Goal: Contribute content

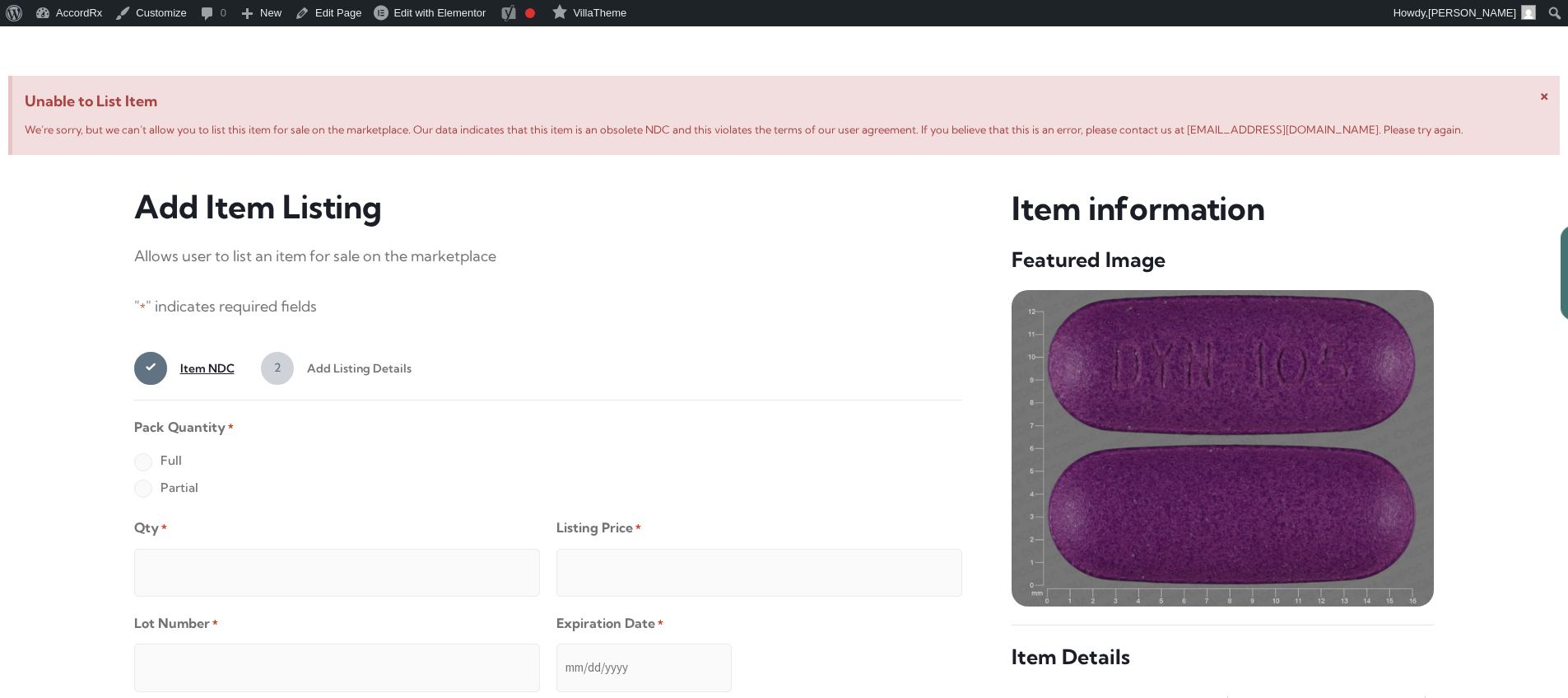
scroll to position [632, 0]
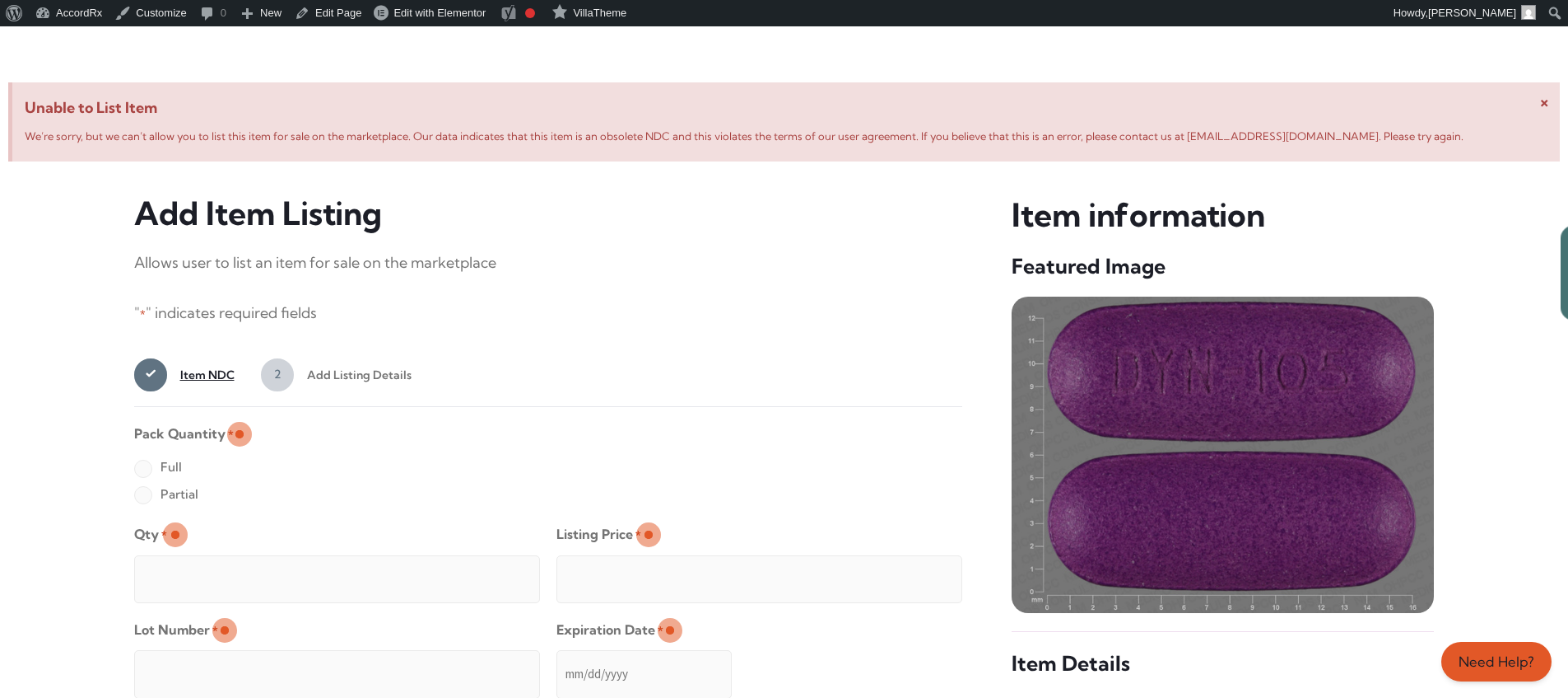
click at [143, 469] on label "Full" at bounding box center [157, 466] width 47 height 26
click at [0, 0] on input "Full" at bounding box center [0, 0] width 0 height 0
click at [196, 560] on input "Qty *" at bounding box center [337, 578] width 406 height 47
type input "2"
click at [917, 574] on input "Listing Price *" at bounding box center [759, 578] width 406 height 47
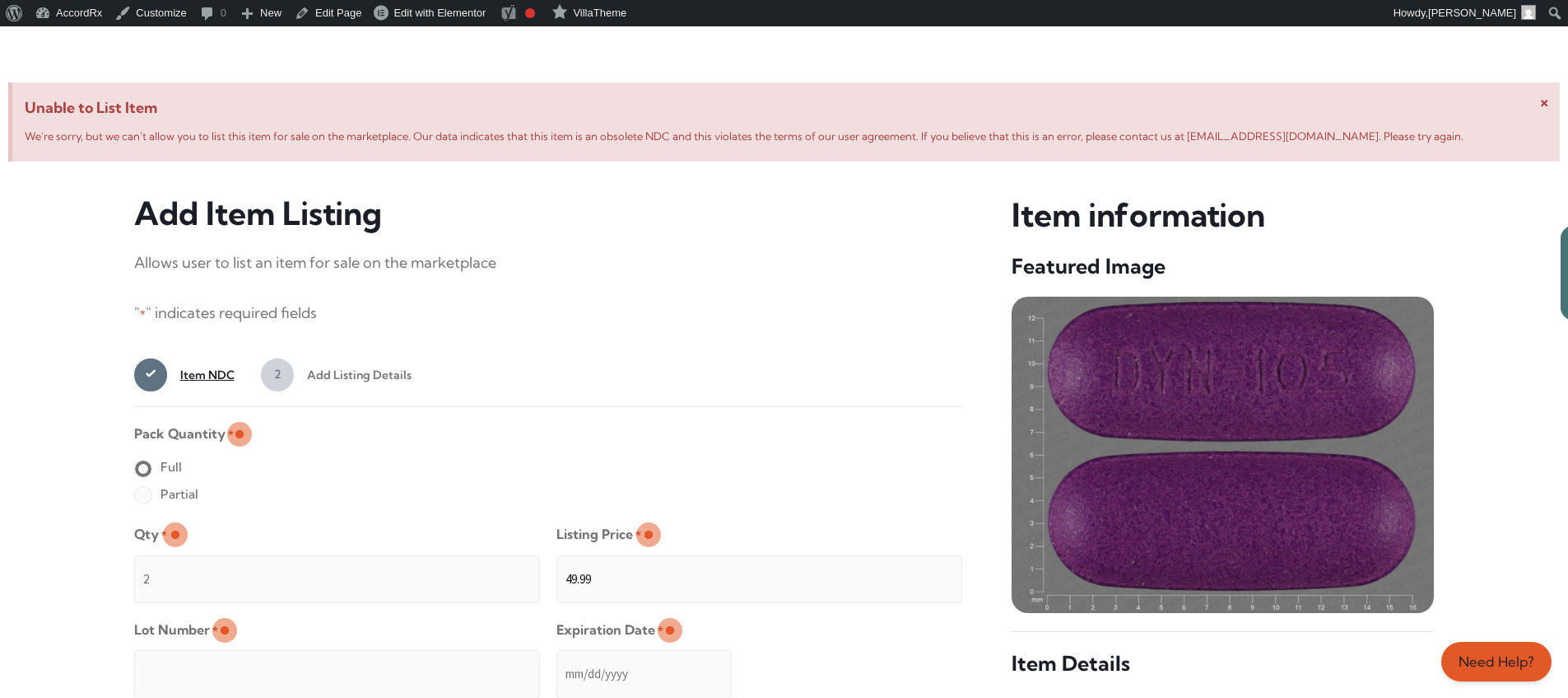
type input "49.99"
click at [444, 662] on input "Lot Number *" at bounding box center [337, 673] width 406 height 47
type input "TEST23456"
click at [558, 657] on input "Expiration Date *" at bounding box center [645, 673] width 176 height 47
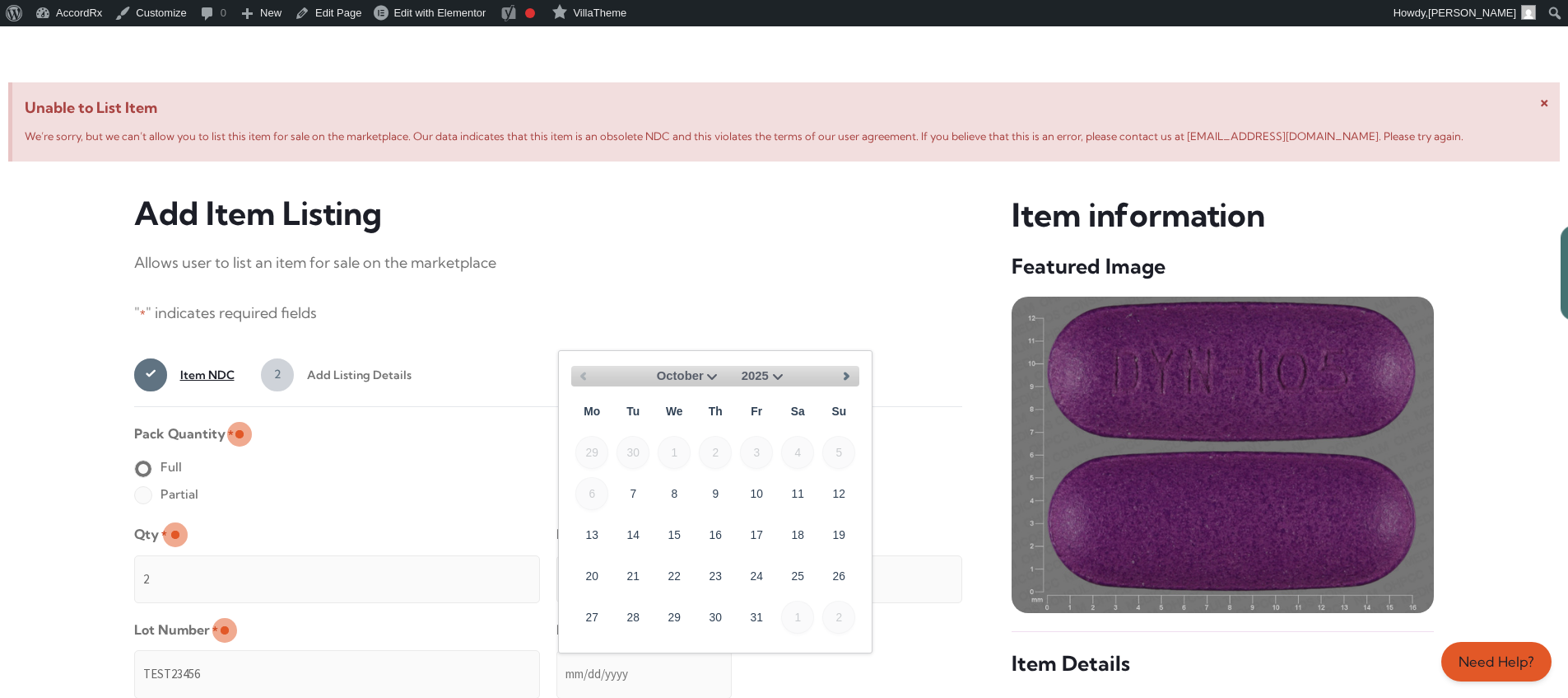
click at [710, 374] on select "October November December" at bounding box center [682, 376] width 78 height 20
click at [846, 609] on link "30" at bounding box center [839, 616] width 33 height 33
type input "[DATE]"
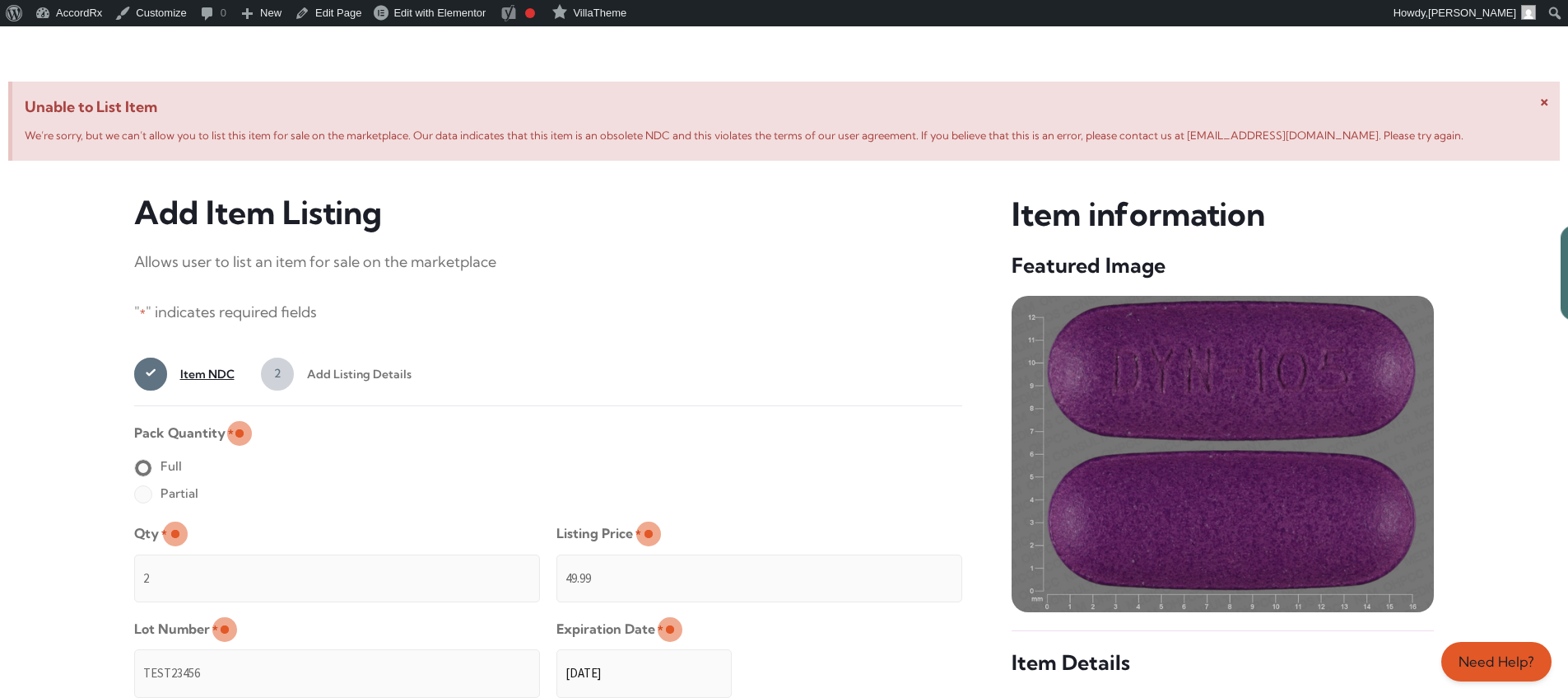
scroll to position [1316, 0]
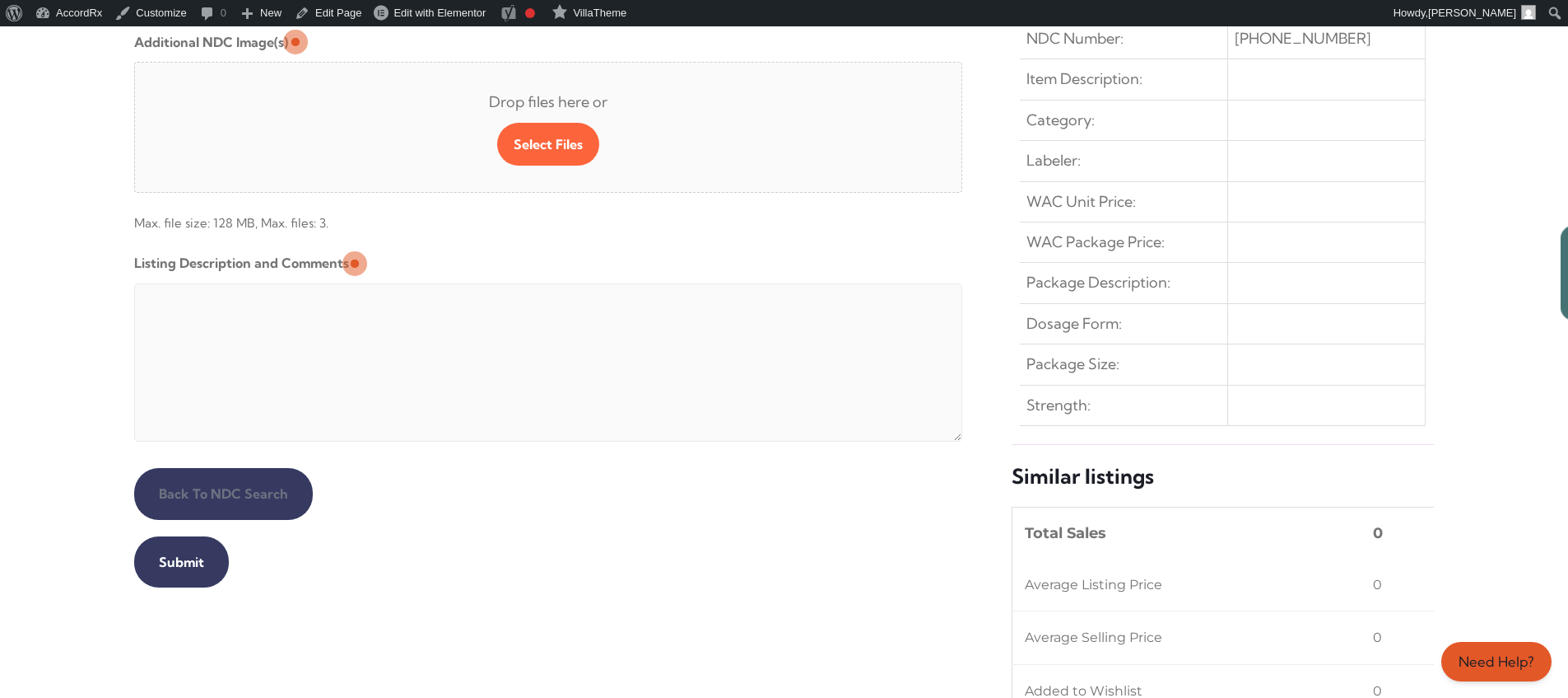
click at [533, 288] on textarea "Listing Description and Comments" at bounding box center [548, 362] width 829 height 158
type textarea "Automated Testing - list comment from [MEDICAL_DATA][DOMAIN_NAME]"
click at [179, 562] on input "Submit" at bounding box center [181, 561] width 95 height 51
